Goal: Check status: Check status

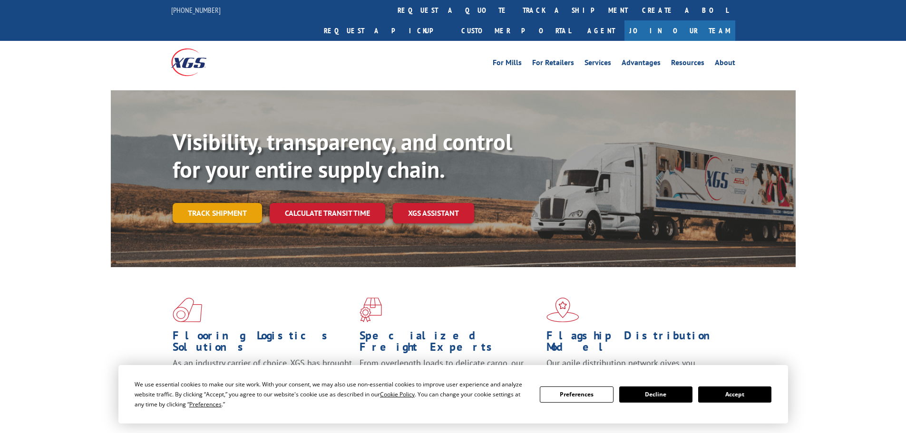
click at [232, 203] on link "Track shipment" at bounding box center [217, 213] width 89 height 20
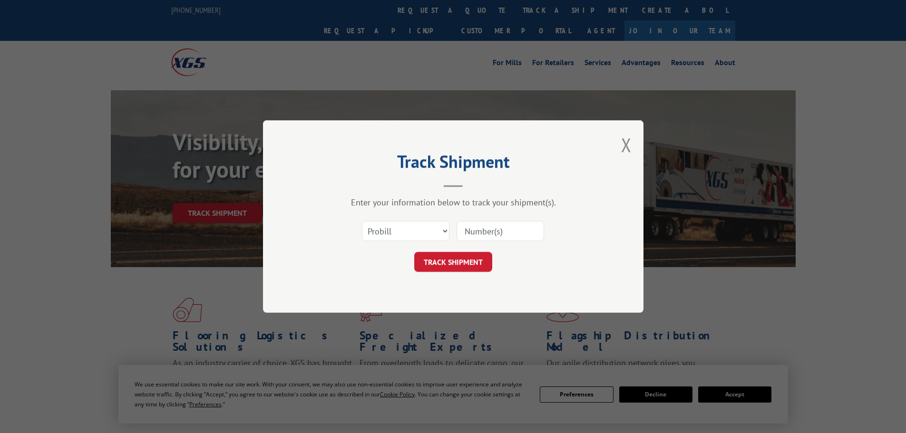
click at [432, 242] on div "Select category... Probill BOL PO" at bounding box center [405, 231] width 87 height 22
click at [434, 235] on select "Select category... Probill BOL PO" at bounding box center [406, 231] width 88 height 20
select select "bol"
click at [362, 221] on select "Select category... Probill BOL PO" at bounding box center [406, 231] width 88 height 20
click at [488, 230] on input at bounding box center [501, 231] width 88 height 20
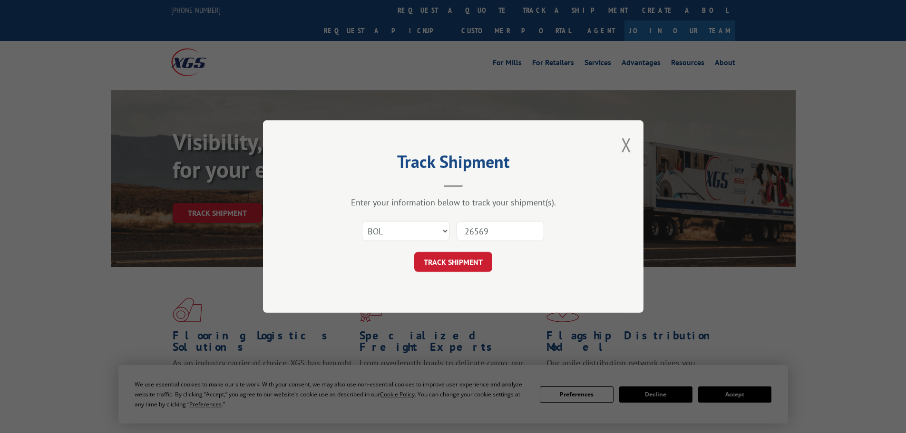
type input "265698"
click button "TRACK SHIPMENT" at bounding box center [453, 262] width 78 height 20
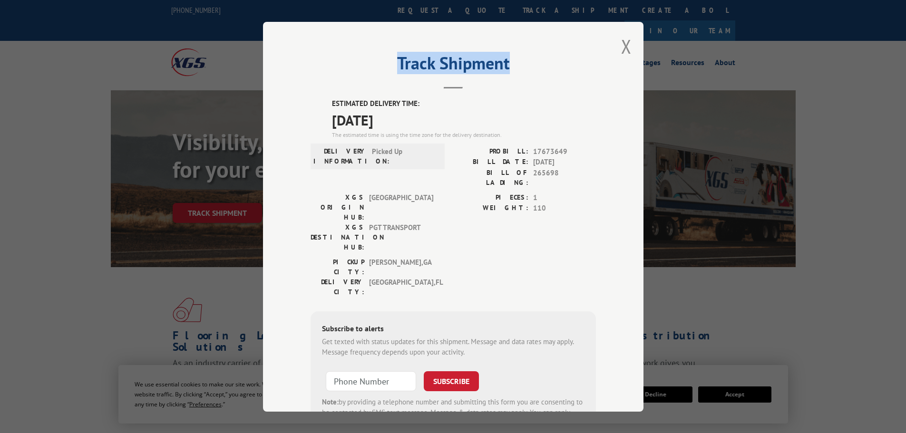
drag, startPoint x: 367, startPoint y: 52, endPoint x: 540, endPoint y: 68, distance: 173.8
click at [540, 68] on div "Track Shipment ESTIMATED DELIVERY TIME: [DATE] The estimated time is using the …" at bounding box center [453, 217] width 380 height 390
copy h2 "Track Shipment"
drag, startPoint x: 311, startPoint y: 99, endPoint x: 445, endPoint y: 117, distance: 134.8
click at [445, 117] on div "ESTIMATED DELIVERY TIME: [DATE] The estimated time is using the time zone for t…" at bounding box center [453, 269] width 285 height 342
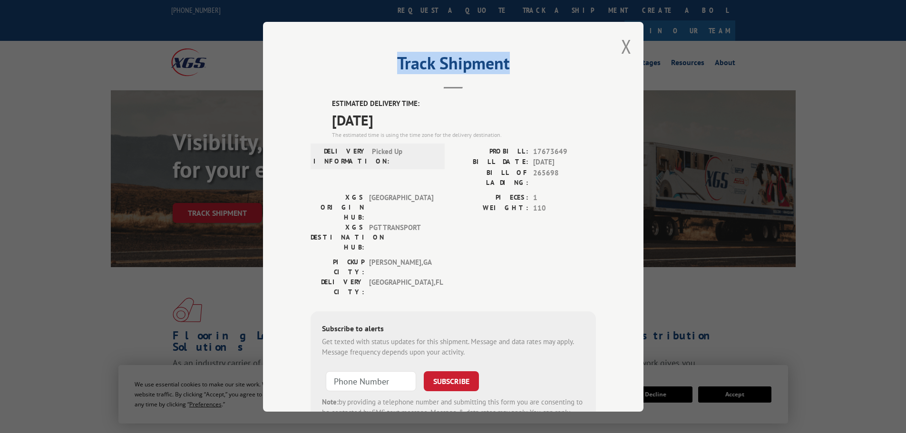
copy div "ESTIMATED DELIVERY TIME: [DATE]"
drag, startPoint x: 332, startPoint y: 149, endPoint x: 423, endPoint y: 160, distance: 92.0
click at [423, 160] on div "DELIVERY INFORMATION: Picked Up" at bounding box center [377, 156] width 128 height 20
drag, startPoint x: 411, startPoint y: 160, endPoint x: 406, endPoint y: 156, distance: 6.4
click at [411, 160] on span "Picked Up" at bounding box center [404, 156] width 64 height 20
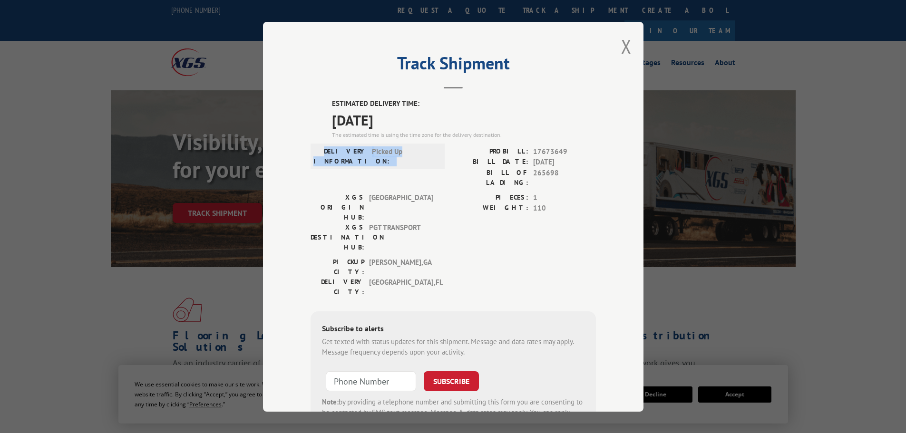
drag, startPoint x: 409, startPoint y: 147, endPoint x: 337, endPoint y: 145, distance: 72.3
click at [337, 145] on div "DELIVERY INFORMATION: Picked Up" at bounding box center [378, 156] width 134 height 26
click at [328, 145] on div "DELIVERY INFORMATION: Picked Up" at bounding box center [378, 156] width 134 height 26
drag, startPoint x: 323, startPoint y: 146, endPoint x: 410, endPoint y: 151, distance: 87.6
click at [410, 151] on div "DELIVERY INFORMATION: Picked Up" at bounding box center [377, 156] width 128 height 20
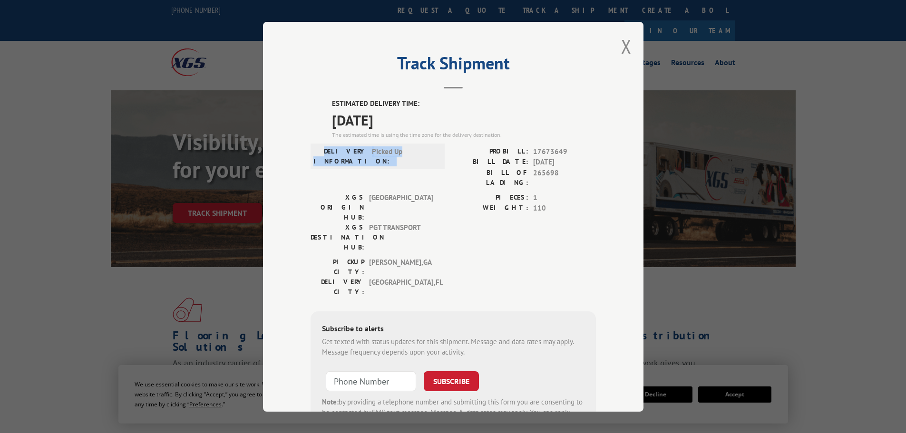
copy div "DELIVERY INFORMATION: Picked Up"
drag, startPoint x: 499, startPoint y: 153, endPoint x: 565, endPoint y: 148, distance: 66.2
click at [565, 148] on div "PROBILL: 17673649" at bounding box center [524, 151] width 143 height 11
copy div "PROBILL: 17673649"
drag, startPoint x: 491, startPoint y: 161, endPoint x: 574, endPoint y: 157, distance: 83.8
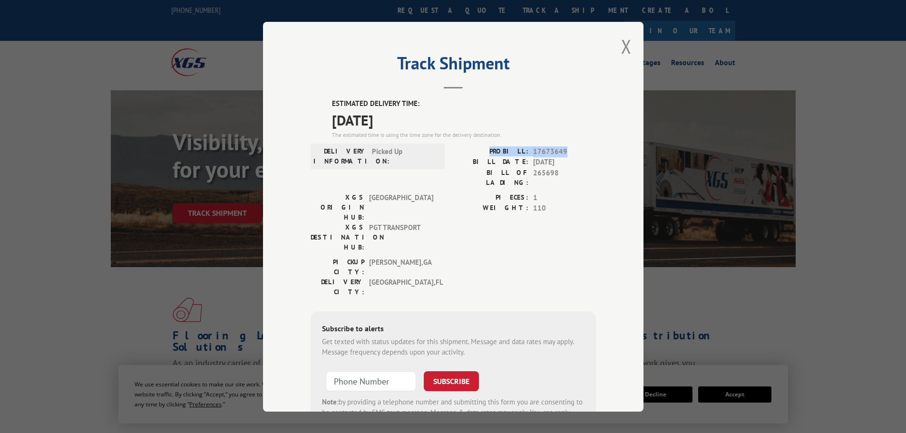
click at [574, 157] on div "BILL DATE: [DATE]" at bounding box center [524, 162] width 143 height 11
copy div "BILL DATE: [DATE]"
copy div "BILL OF LADING: 265698"
drag, startPoint x: 463, startPoint y: 170, endPoint x: 577, endPoint y: 179, distance: 114.5
click at [577, 179] on div "PROBILL: 17673649 BILL DATE: [DATE] BILL OF LADING: 265698" at bounding box center [524, 169] width 143 height 46
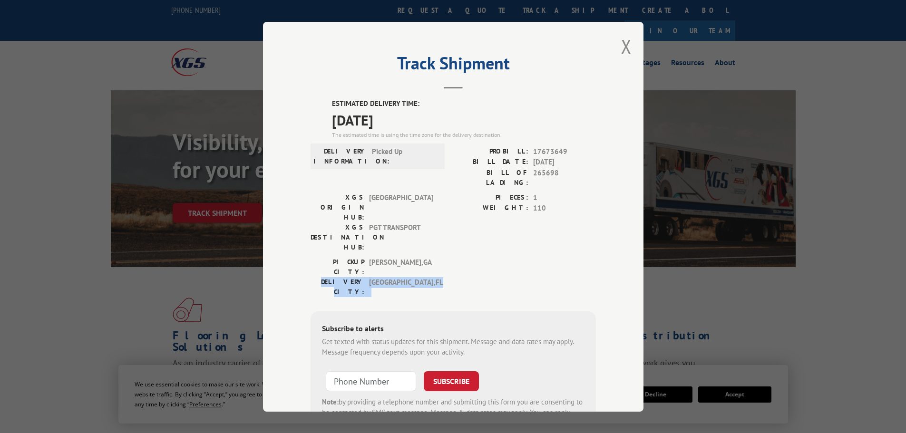
drag, startPoint x: 312, startPoint y: 234, endPoint x: 445, endPoint y: 238, distance: 132.7
click at [445, 257] on div "PICKUP CITY: [GEOGRAPHIC_DATA] , [GEOGRAPHIC_DATA]: [GEOGRAPHIC_DATA] , [GEOGRA…" at bounding box center [453, 279] width 285 height 45
copy div "DELIVERY CITY: [GEOGRAPHIC_DATA] , [GEOGRAPHIC_DATA]"
click at [624, 46] on button "Close modal" at bounding box center [626, 46] width 10 height 25
